Goal: Task Accomplishment & Management: Complete application form

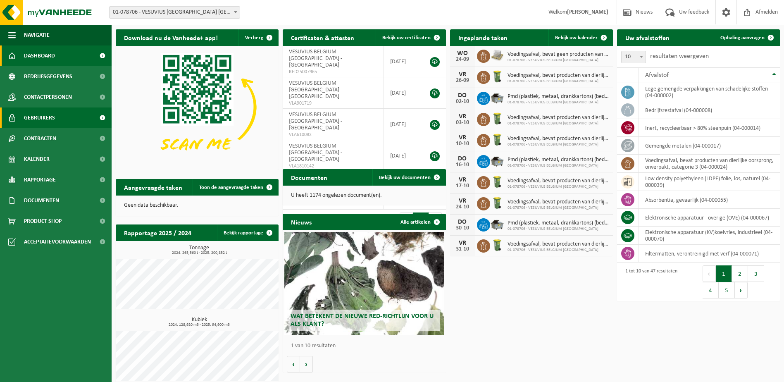
click at [33, 118] on span "Gebruikers" at bounding box center [39, 117] width 31 height 21
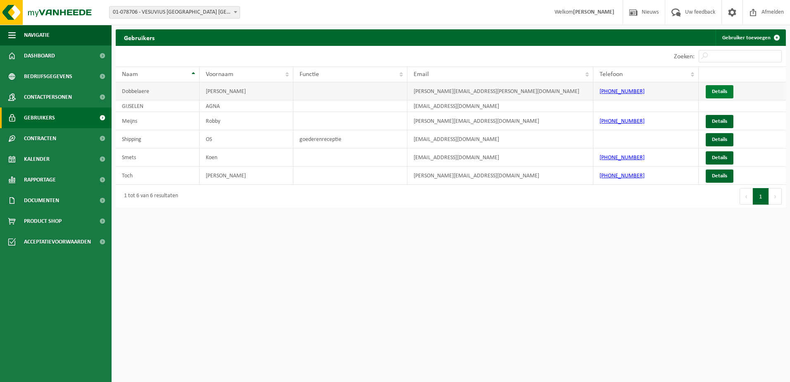
click at [715, 91] on link "Details" at bounding box center [720, 91] width 28 height 13
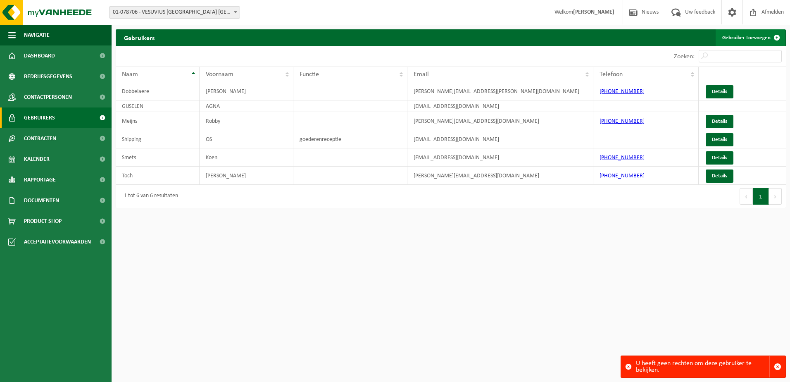
click at [742, 37] on link "Gebruiker toevoegen" at bounding box center [750, 37] width 69 height 17
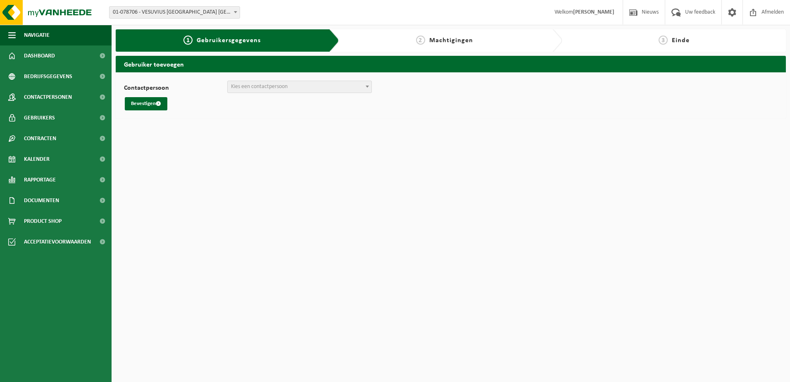
click at [243, 87] on span "Kies een contactpersoon" at bounding box center [259, 86] width 57 height 6
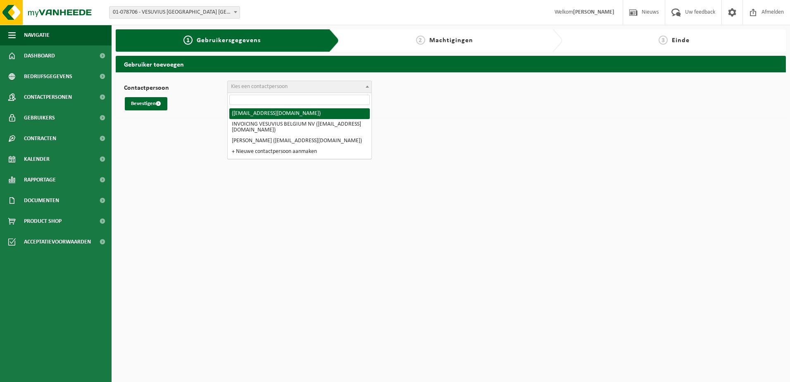
click at [160, 155] on html "Vestiging: 01-078706 - VESUVIUS BELGIUM NV - OOSTENDE 01-078706 - VESUVIUS BELG…" at bounding box center [395, 191] width 790 height 382
click at [245, 100] on input "search" at bounding box center [299, 100] width 141 height 10
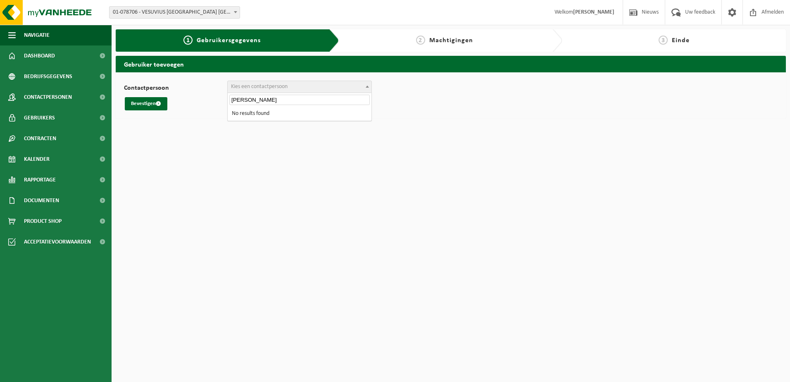
type input "[PERSON_NAME]"
click at [143, 105] on button "Bevestigen" at bounding box center [146, 103] width 43 height 13
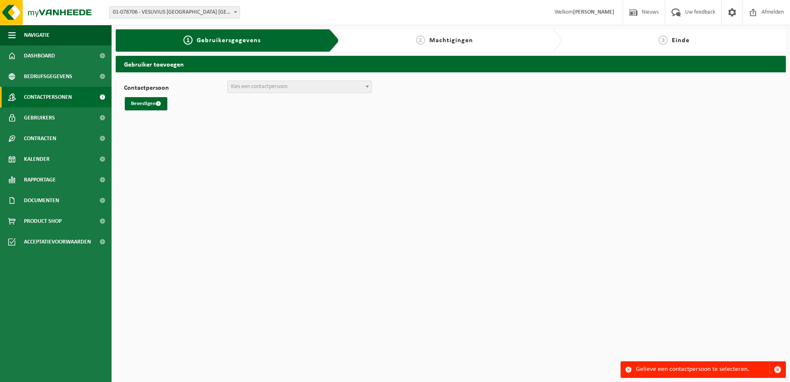
click at [53, 96] on span "Contactpersonen" at bounding box center [48, 97] width 48 height 21
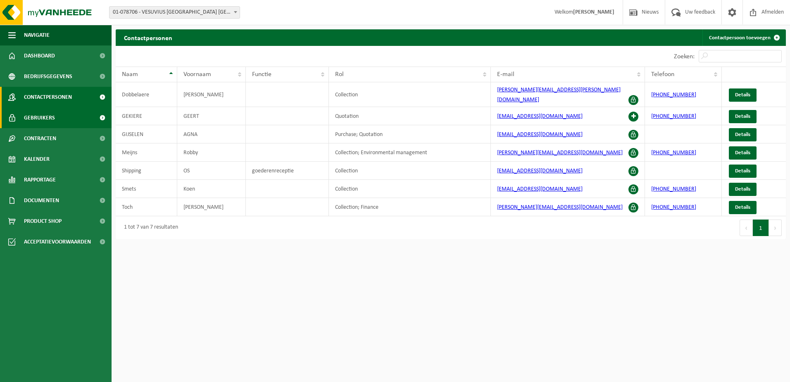
click at [45, 116] on span "Gebruikers" at bounding box center [39, 117] width 31 height 21
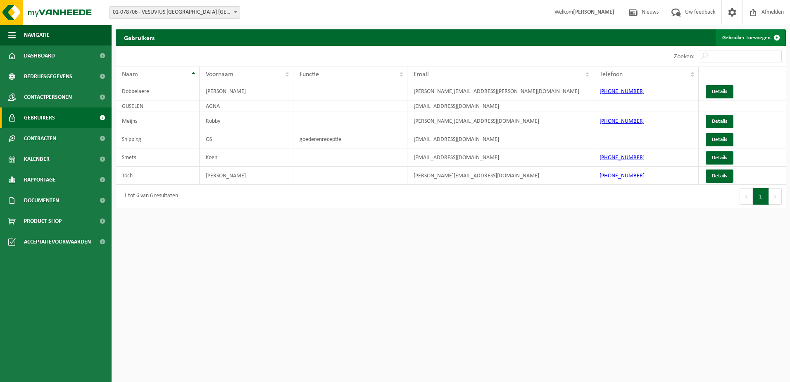
click at [754, 37] on link "Gebruiker toevoegen" at bounding box center [750, 37] width 69 height 17
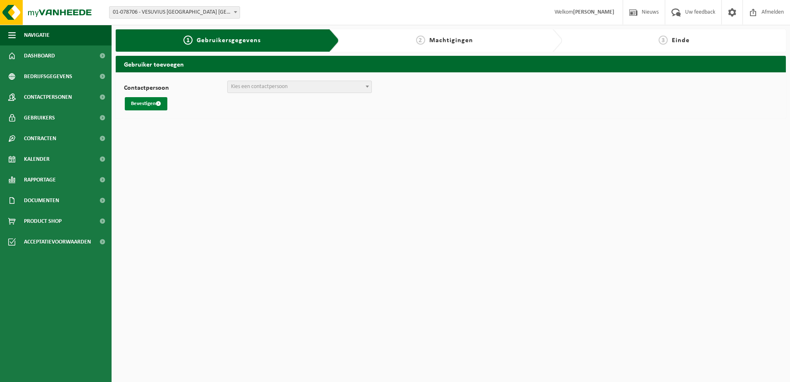
click at [160, 105] on span "submit" at bounding box center [158, 103] width 5 height 5
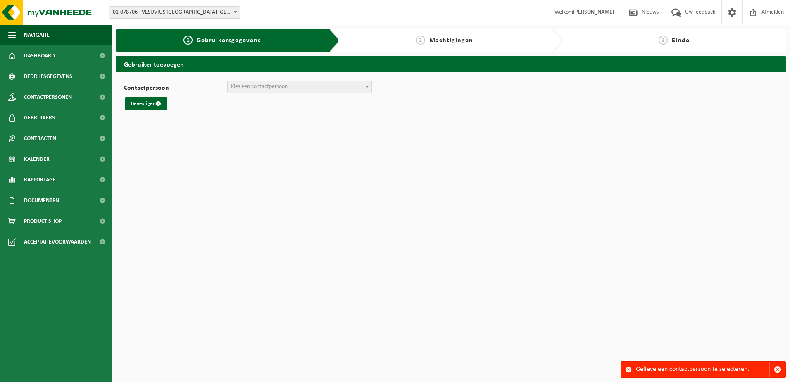
click at [258, 88] on span "Kies een contactpersoon" at bounding box center [259, 86] width 57 height 6
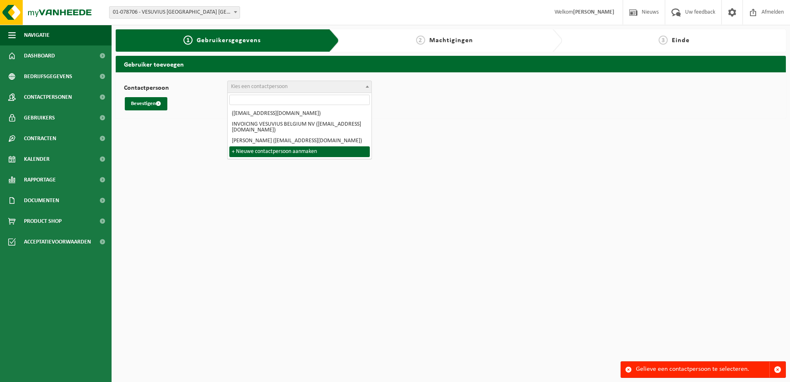
select select "0"
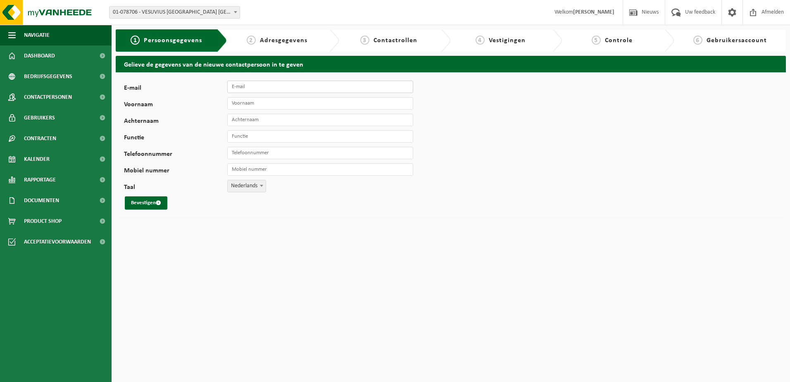
click at [244, 88] on input "E-mail" at bounding box center [320, 87] width 186 height 12
type input "[PERSON_NAME][EMAIL_ADDRESS][DOMAIN_NAME]"
click at [233, 102] on input "Voornaam" at bounding box center [320, 103] width 186 height 12
type input "[PERSON_NAME]"
click at [246, 118] on input "Achternaam" at bounding box center [320, 120] width 186 height 12
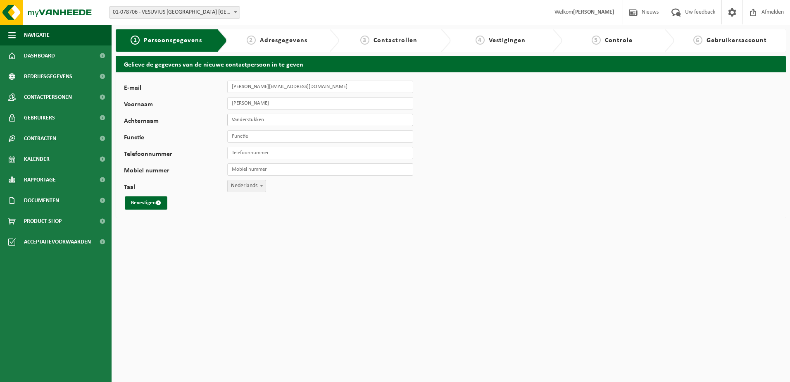
type input "Vanderstukken"
click at [238, 138] on input "Functie" at bounding box center [320, 136] width 186 height 12
click at [252, 136] on input "Functie" at bounding box center [320, 136] width 186 height 12
type input "Supply chain - mixplant support"
click at [256, 150] on input "Telefoonnummer" at bounding box center [320, 153] width 186 height 12
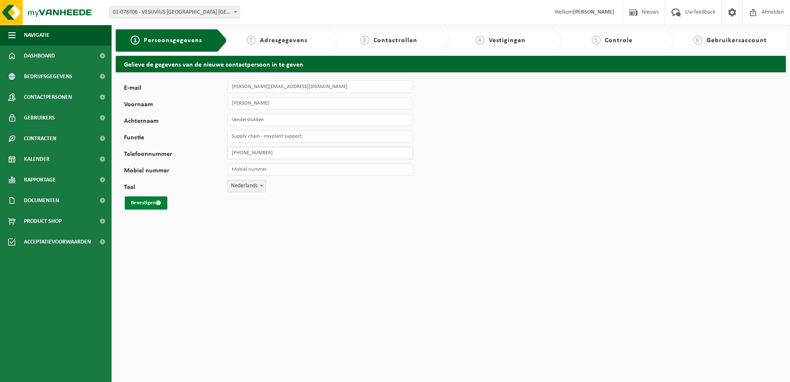
type input "[PHONE_NUMBER]"
click at [147, 203] on button "Bevestigen" at bounding box center [146, 202] width 43 height 13
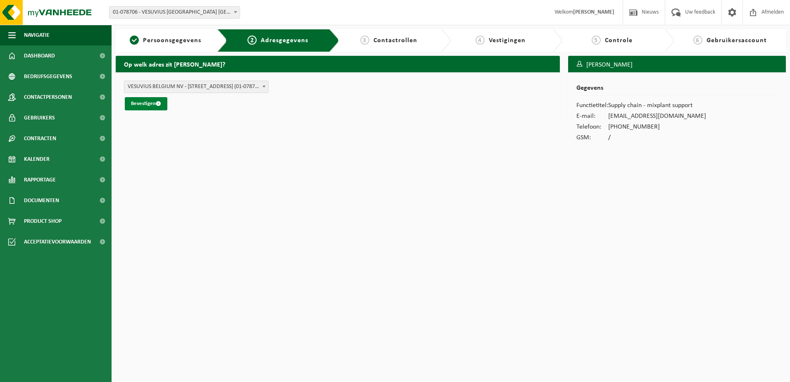
click at [157, 103] on span "submit" at bounding box center [158, 103] width 5 height 5
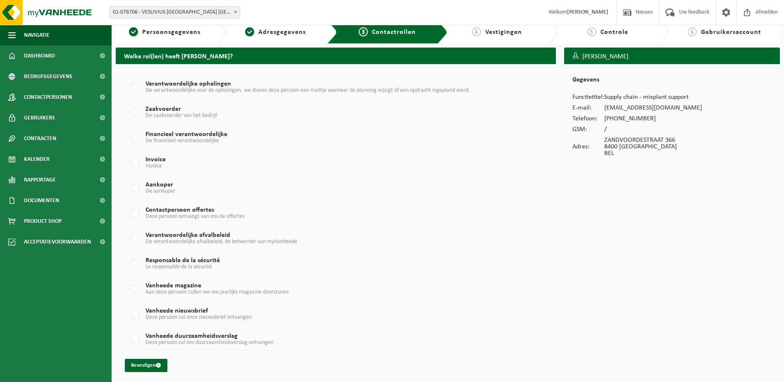
scroll to position [10, 0]
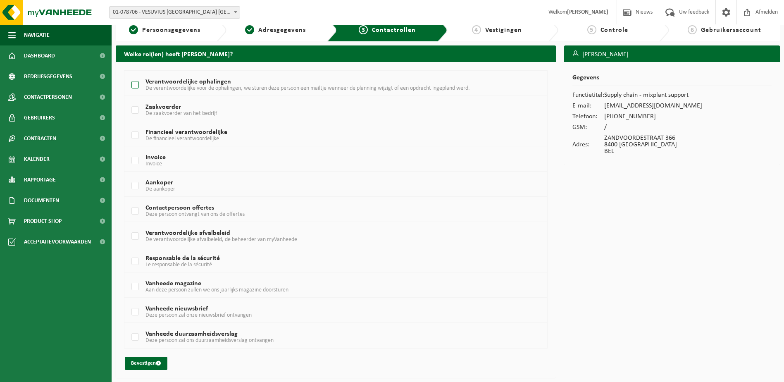
click at [131, 81] on label "Verantwoordelijke ophalingen De verantwoordelijke voor de ophalingen, we sturen…" at bounding box center [318, 85] width 377 height 12
click at [129, 75] on input "Verantwoordelijke ophalingen De verantwoordelijke voor de ophalingen, we sturen…" at bounding box center [128, 74] width 0 height 0
checkbox input "true"
click at [145, 363] on button "Bevestigen" at bounding box center [146, 363] width 43 height 13
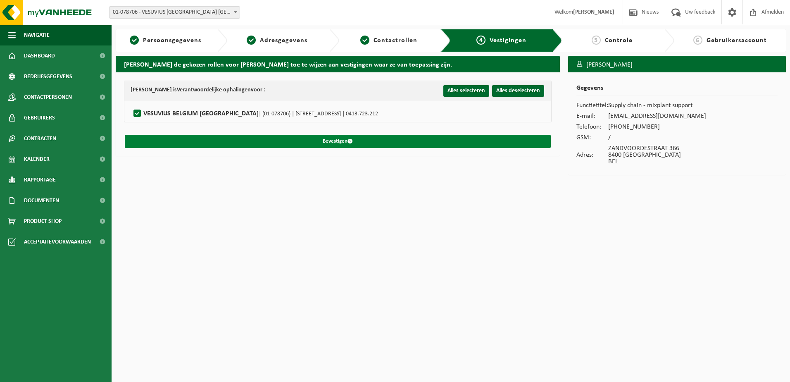
click at [315, 142] on button "Bevestigen" at bounding box center [338, 141] width 426 height 13
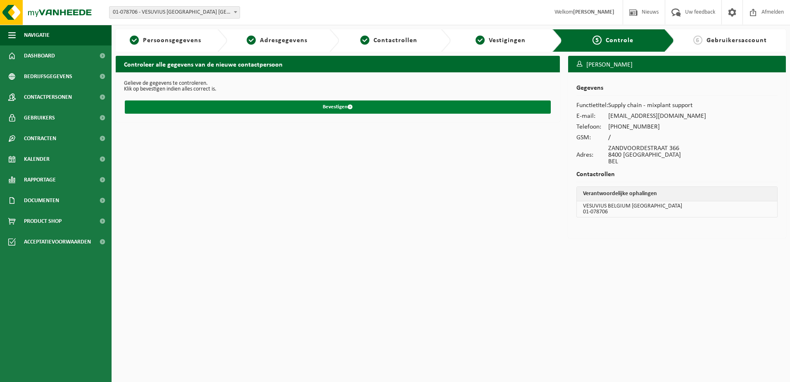
click at [334, 107] on button "Bevestigen" at bounding box center [338, 106] width 426 height 13
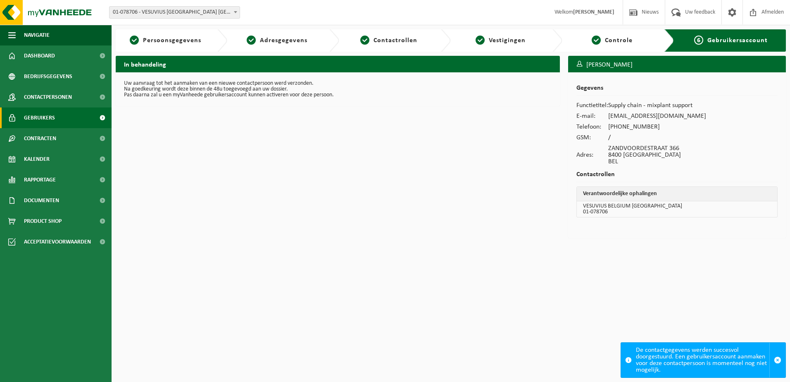
click at [36, 121] on span "Gebruikers" at bounding box center [39, 117] width 31 height 21
